Goal: Book appointment/travel/reservation

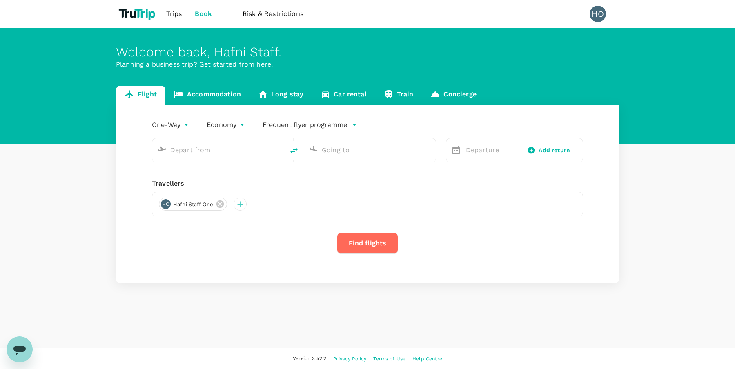
type input "roundtrip"
type input "Ngurah Rai Intl (DPS)"
type input "[GEOGRAPHIC_DATA], [GEOGRAPHIC_DATA] (any)"
type input "Ngurah Rai Intl (DPS)"
type input "[GEOGRAPHIC_DATA], [GEOGRAPHIC_DATA] (any)"
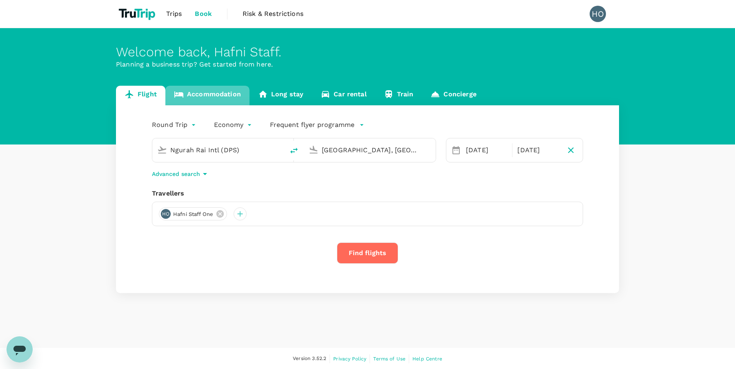
click at [205, 97] on link "Accommodation" at bounding box center [207, 96] width 84 height 20
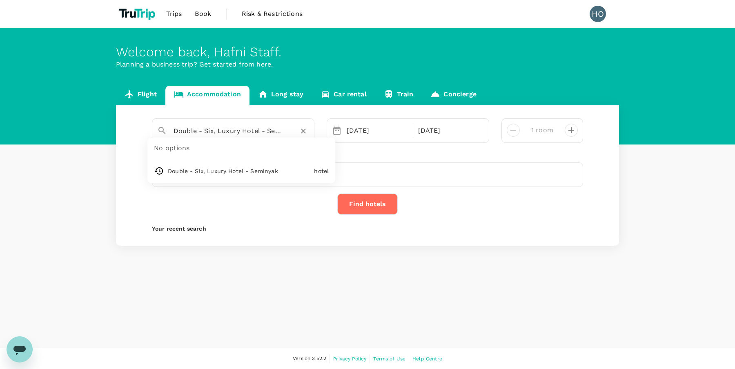
click at [190, 131] on input "Double - Six, Luxury Hotel - Seminyak" at bounding box center [229, 130] width 113 height 13
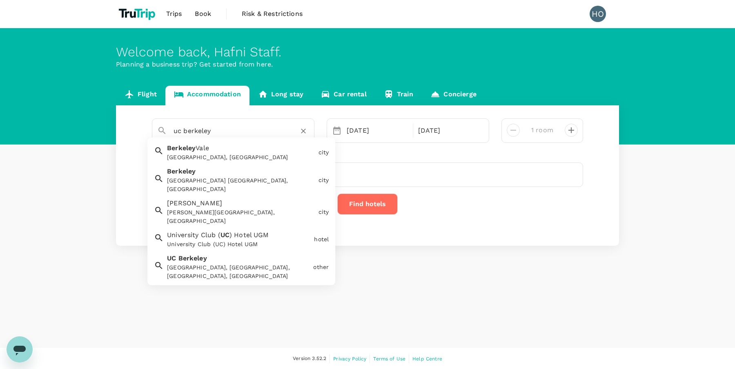
click at [233, 263] on div "[GEOGRAPHIC_DATA], [GEOGRAPHIC_DATA], [GEOGRAPHIC_DATA], [GEOGRAPHIC_DATA]" at bounding box center [238, 271] width 143 height 17
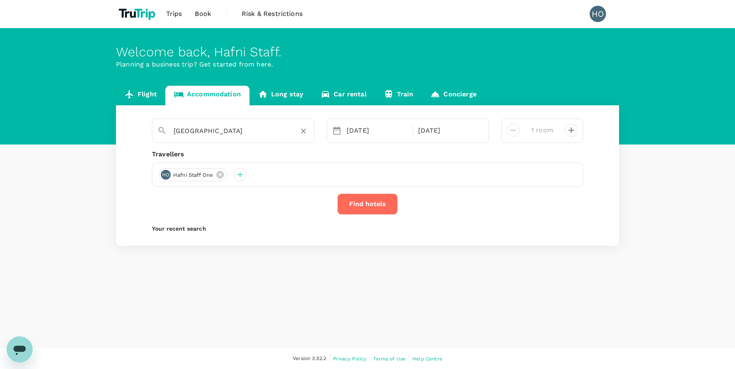
type input "[GEOGRAPHIC_DATA]"
click at [353, 127] on div "[DATE]" at bounding box center [377, 130] width 68 height 16
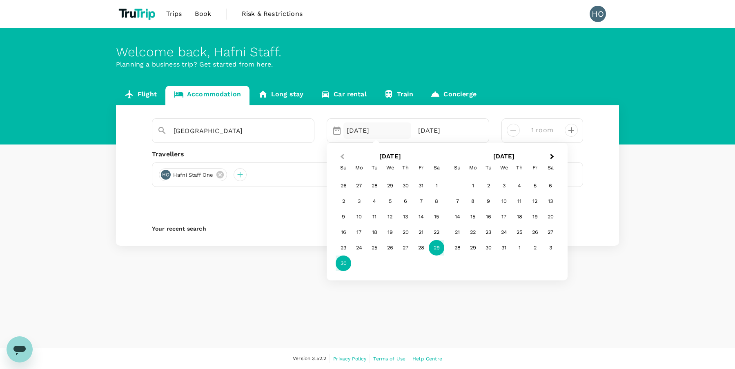
click at [342, 156] on span "Previous Month" at bounding box center [342, 156] width 0 height 9
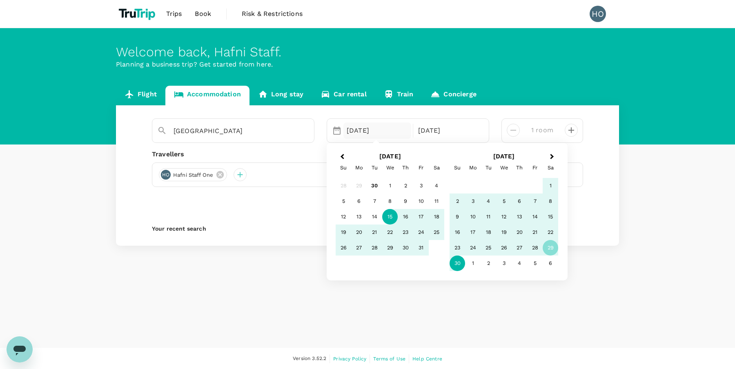
click at [389, 217] on div "15" at bounding box center [390, 217] width 16 height 16
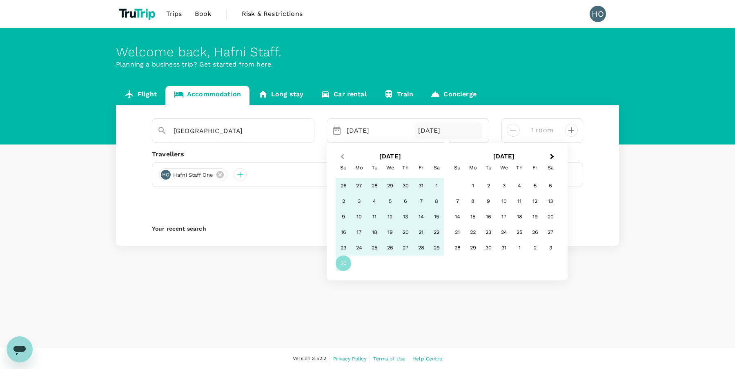
click at [341, 152] on button "Previous Month" at bounding box center [341, 157] width 13 height 13
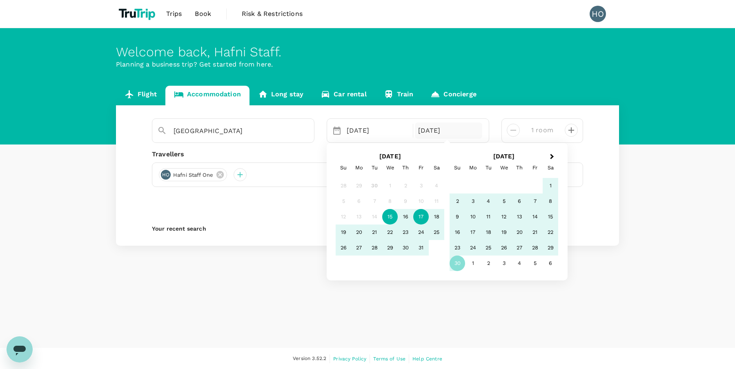
click at [424, 217] on div "17" at bounding box center [421, 217] width 16 height 16
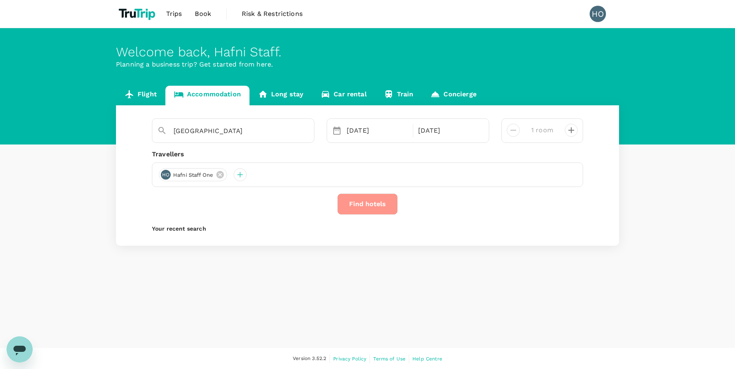
click at [362, 207] on button "Find hotels" at bounding box center [367, 203] width 60 height 21
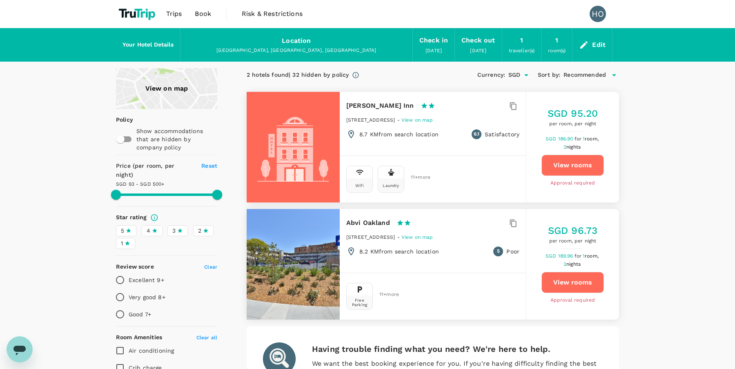
click at [158, 83] on div "View on map" at bounding box center [166, 88] width 101 height 41
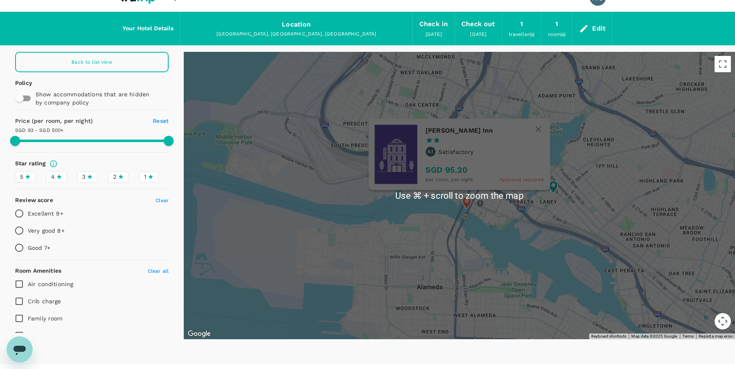
scroll to position [16, 0]
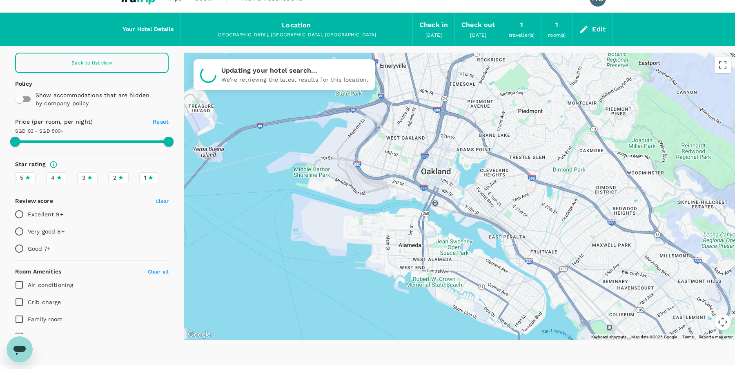
drag, startPoint x: 455, startPoint y: 234, endPoint x: 354, endPoint y: 235, distance: 101.6
click at [353, 235] on div at bounding box center [459, 196] width 551 height 287
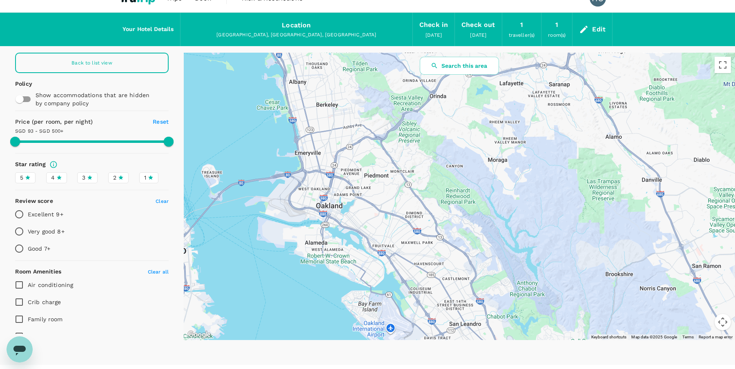
drag, startPoint x: 316, startPoint y: 180, endPoint x: 352, endPoint y: 181, distance: 35.9
click at [352, 181] on div at bounding box center [459, 196] width 551 height 287
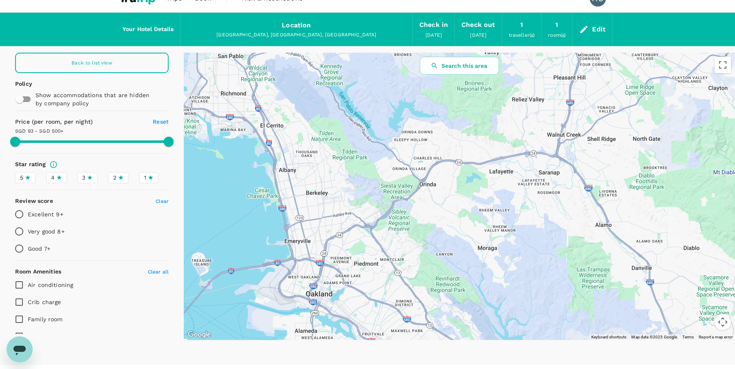
drag, startPoint x: 338, startPoint y: 125, endPoint x: 328, endPoint y: 215, distance: 90.4
click at [328, 215] on div at bounding box center [459, 196] width 551 height 287
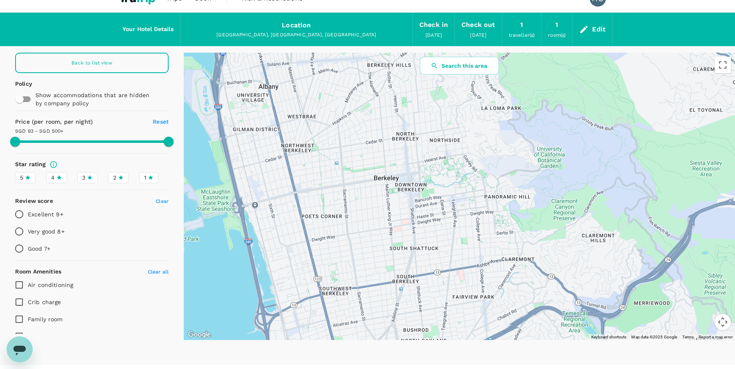
drag, startPoint x: 333, startPoint y: 187, endPoint x: 428, endPoint y: 169, distance: 97.7
click at [428, 169] on div at bounding box center [459, 196] width 551 height 287
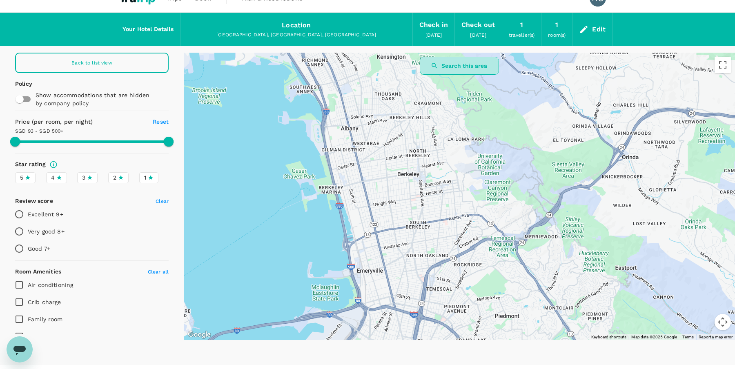
click at [462, 64] on button "Search this area" at bounding box center [459, 66] width 79 height 18
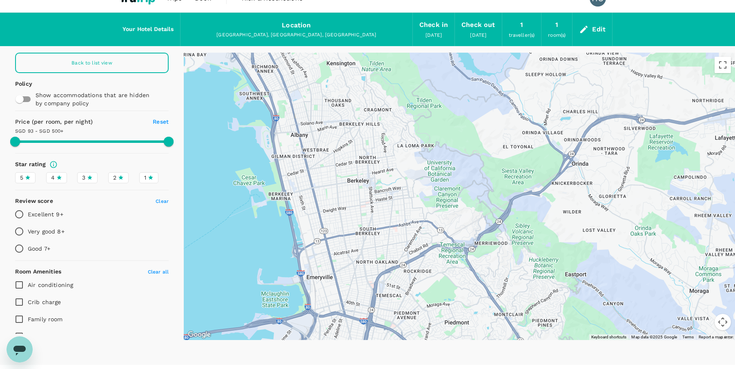
drag, startPoint x: 465, startPoint y: 174, endPoint x: 413, endPoint y: 183, distance: 53.1
click at [413, 183] on div at bounding box center [459, 196] width 551 height 287
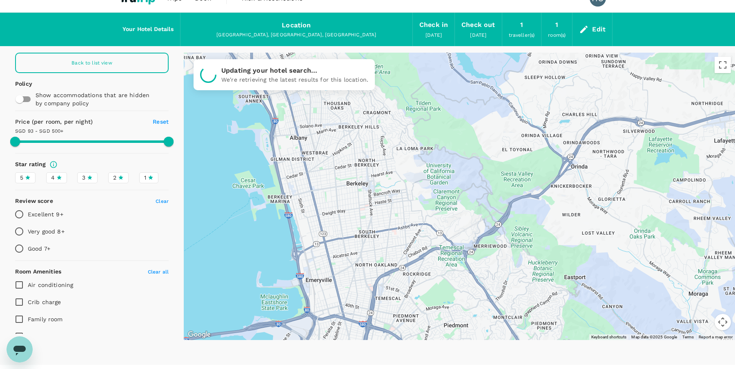
scroll to position [0, 0]
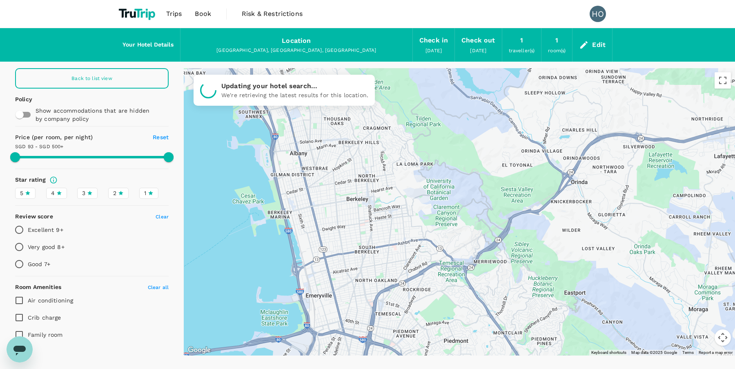
type input "499.55"
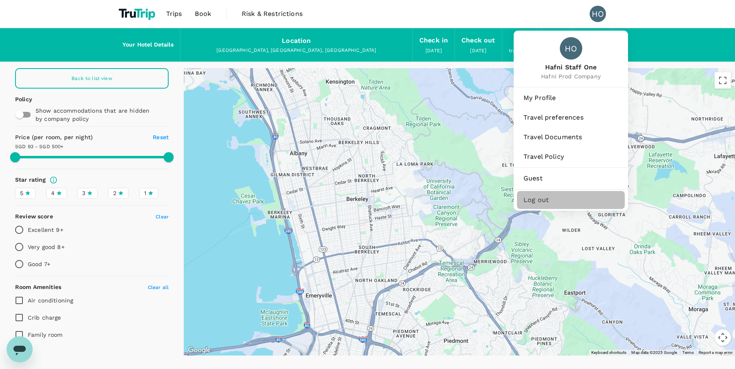
click at [542, 198] on span "Log out" at bounding box center [570, 200] width 95 height 10
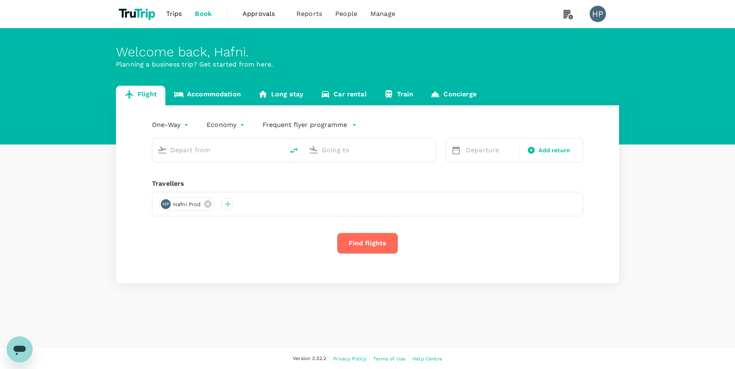
type input "roundtrip"
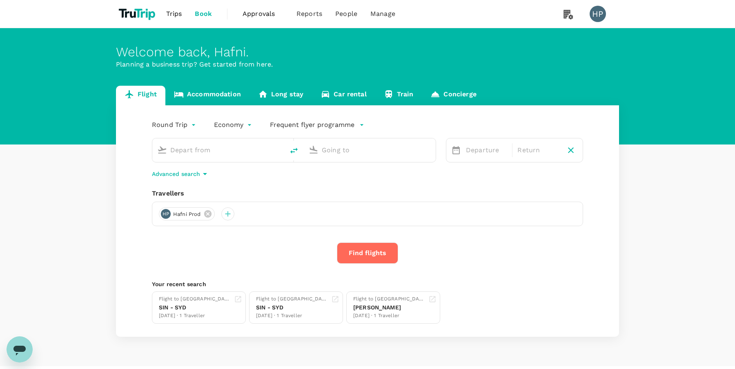
type input "Singapore Changi (SIN)"
type input "Sydney Kingsford Smith Airport (SYD)"
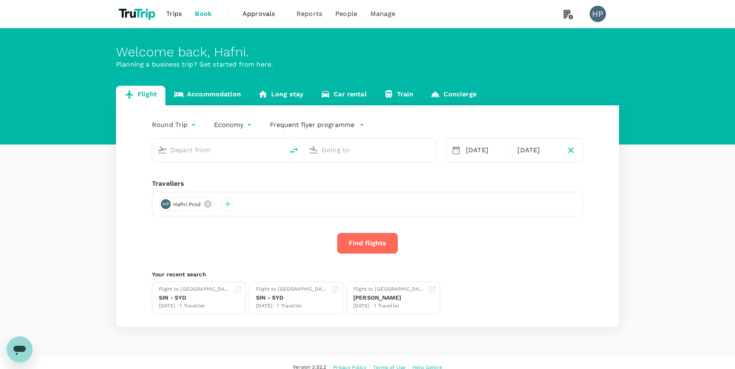
type input "Singapore Changi (SIN)"
type input "Sydney Kingsford Smith Airport (SYD)"
